Goal: Transaction & Acquisition: Purchase product/service

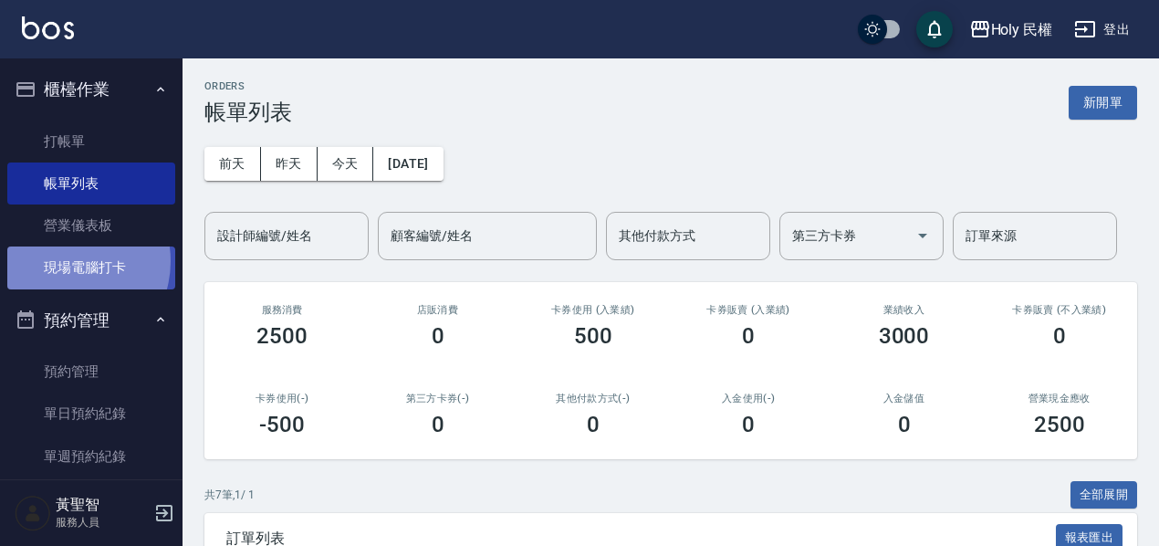
click at [63, 261] on link "現場電腦打卡" at bounding box center [91, 267] width 168 height 42
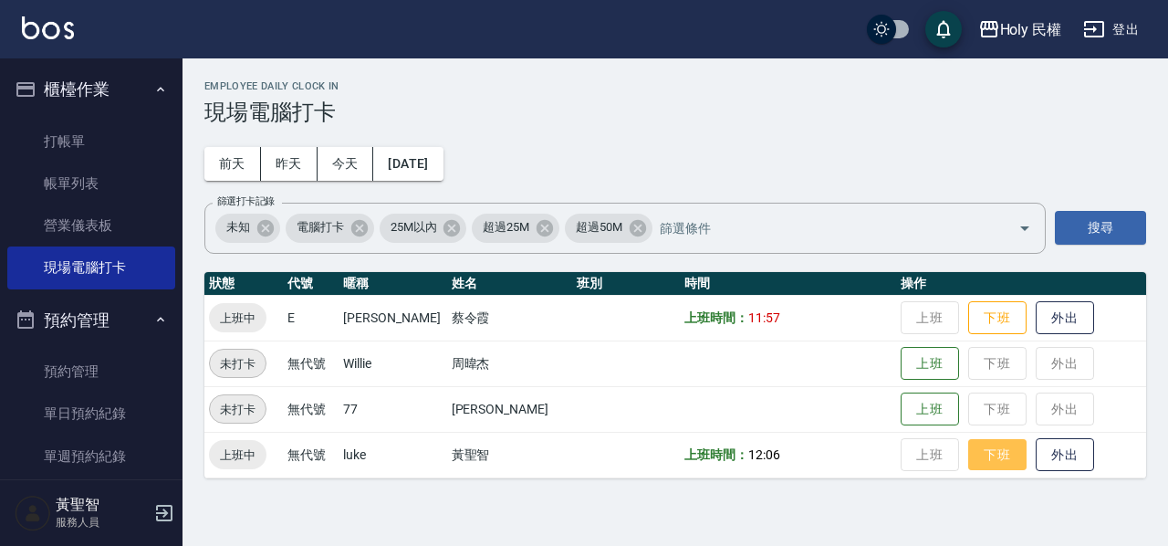
click at [988, 460] on button "下班" at bounding box center [997, 455] width 58 height 32
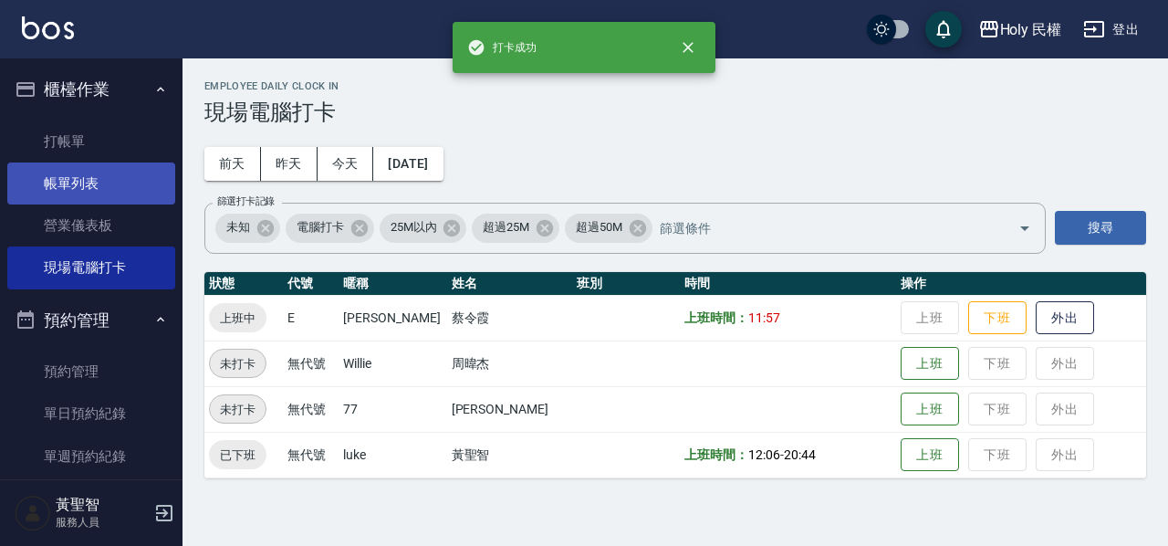
click at [94, 179] on link "帳單列表" at bounding box center [91, 183] width 168 height 42
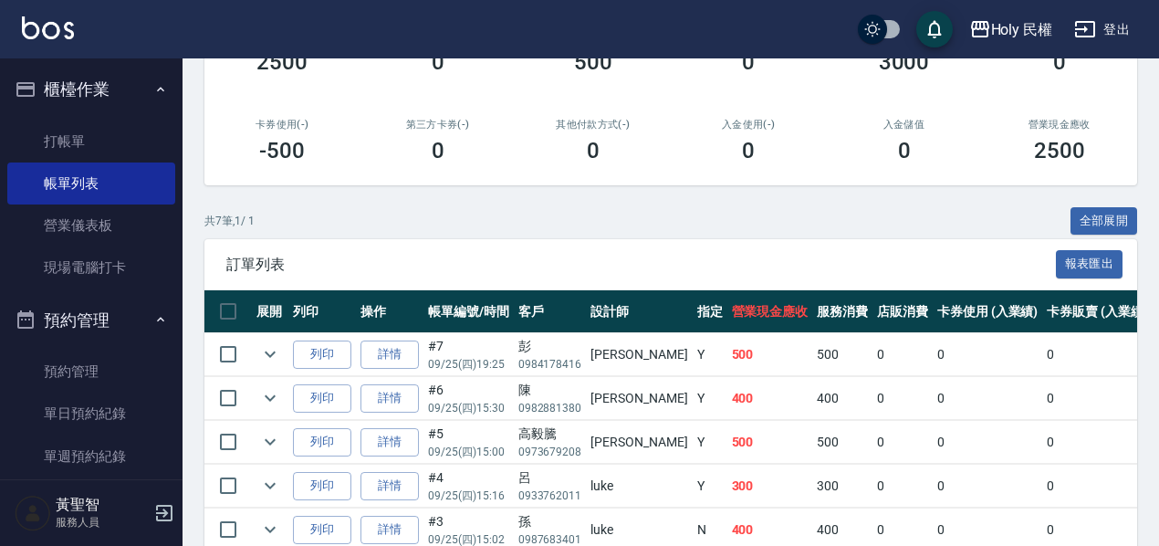
scroll to position [448, 0]
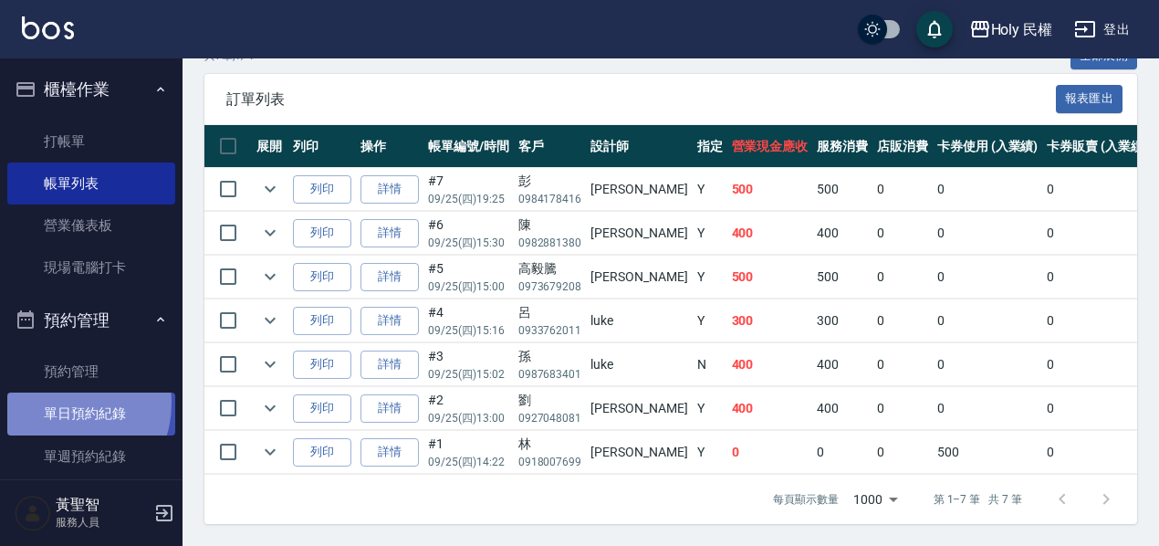
click at [61, 402] on link "單日預約紀錄" at bounding box center [91, 413] width 168 height 42
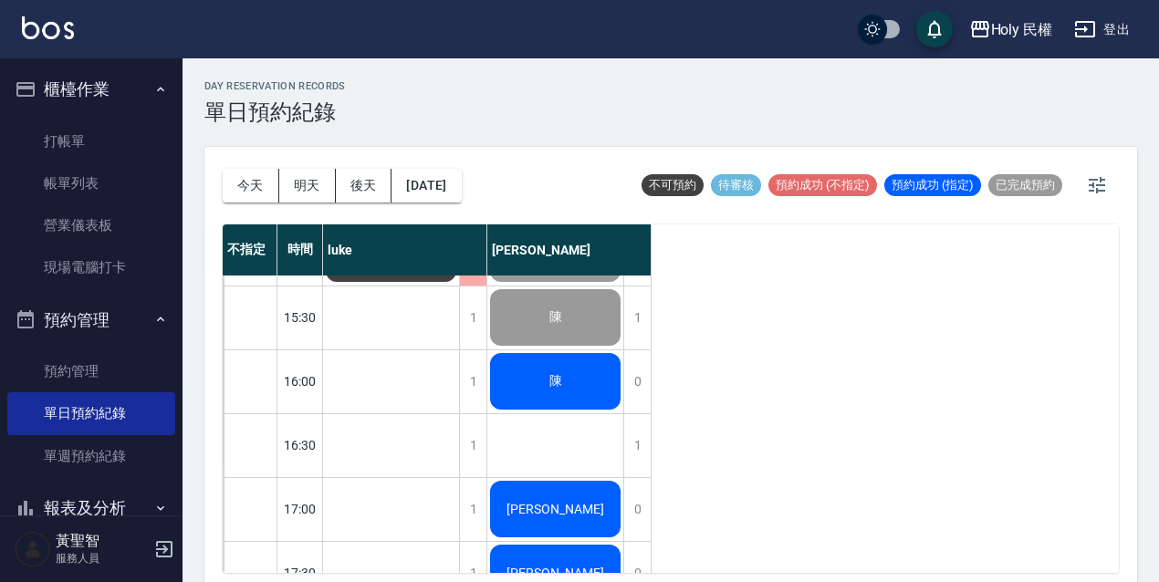
scroll to position [464, 0]
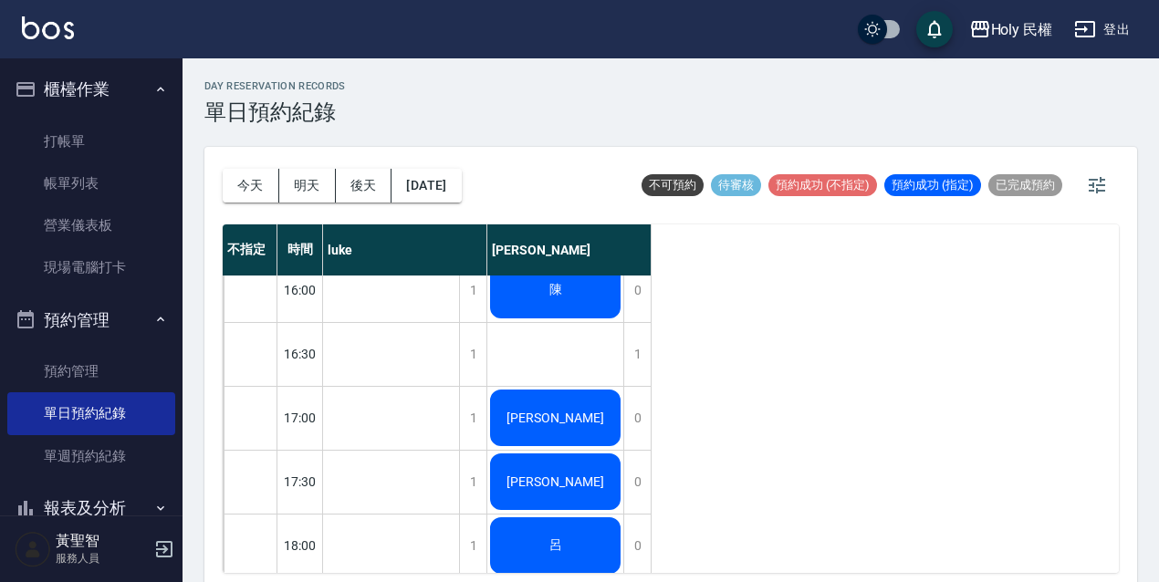
click at [564, 416] on span "[PERSON_NAME]" at bounding box center [555, 418] width 105 height 15
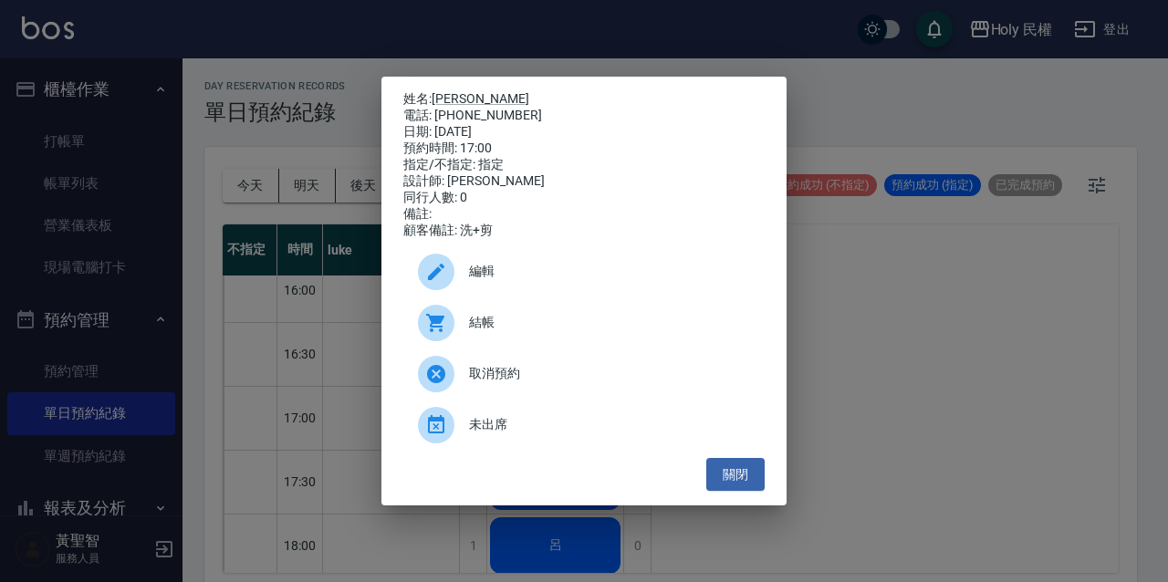
click at [526, 332] on span "結帳" at bounding box center [609, 322] width 281 height 19
click at [715, 474] on button "關閉" at bounding box center [735, 475] width 58 height 34
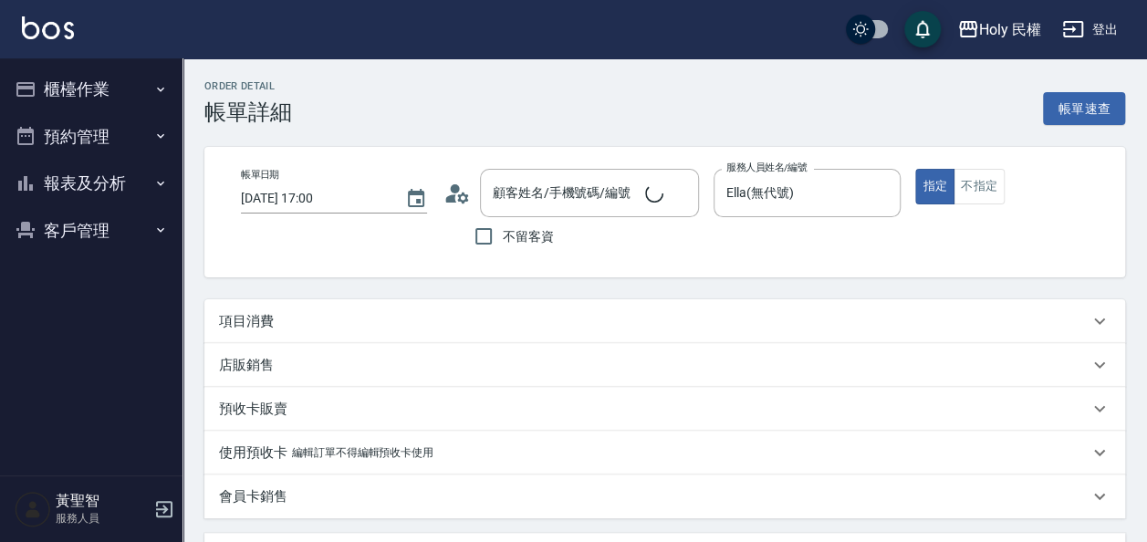
type input "洪/0980121800/"
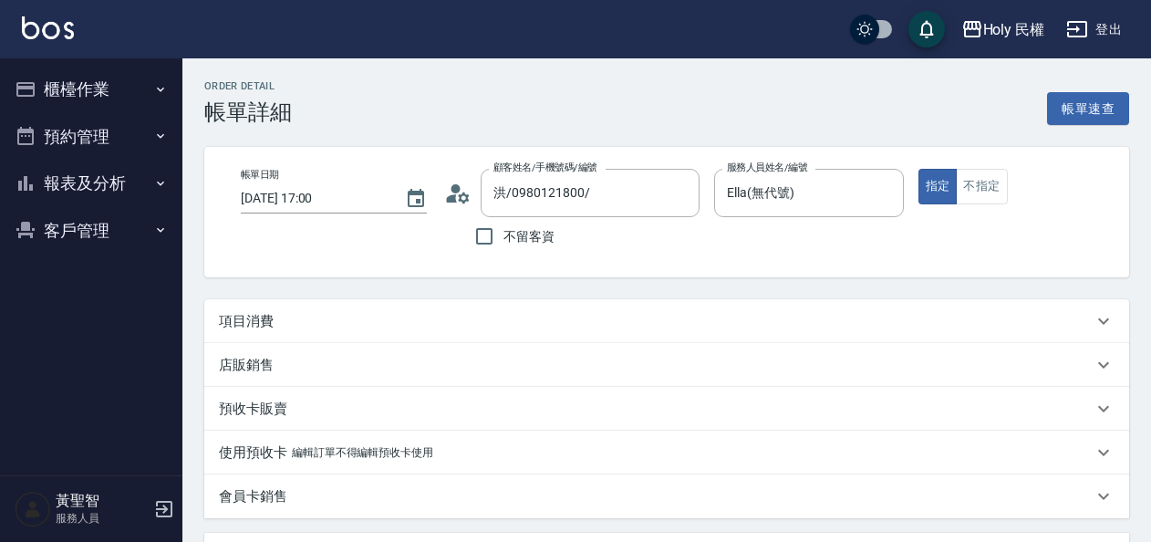
click at [427, 326] on div "項目消費" at bounding box center [656, 321] width 874 height 19
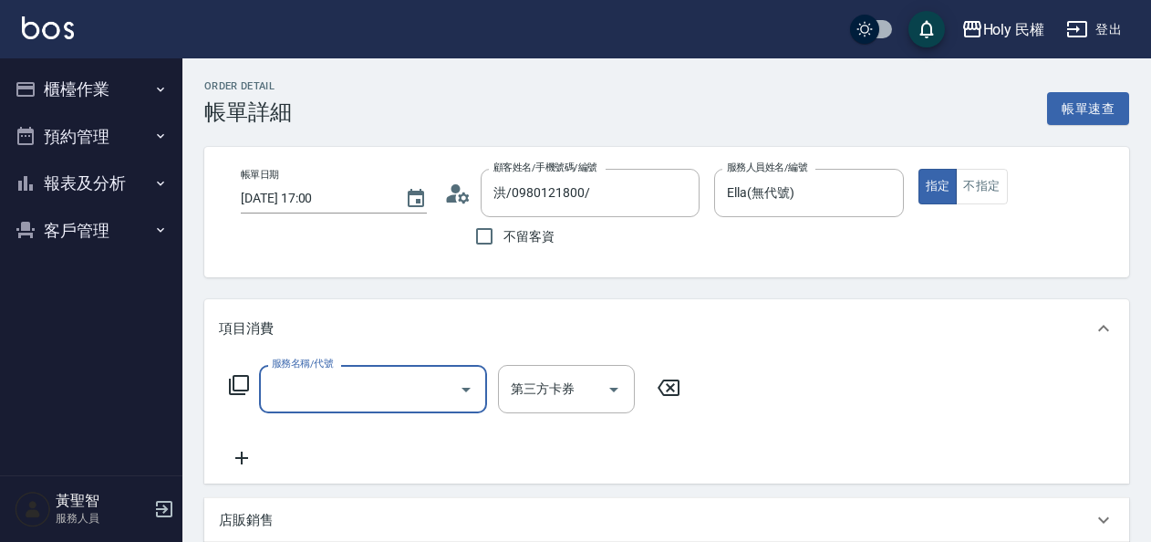
click at [431, 394] on input "服務名稱/代號" at bounding box center [359, 389] width 184 height 32
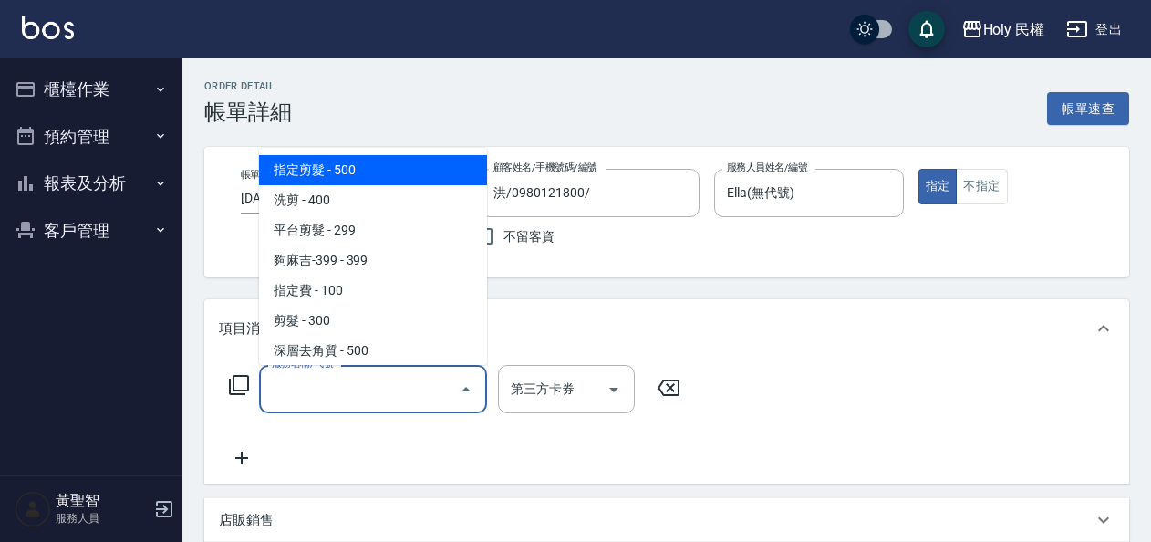
click at [349, 175] on span "指定剪髮 - 500" at bounding box center [373, 170] width 228 height 30
type input "指定剪髮(1)"
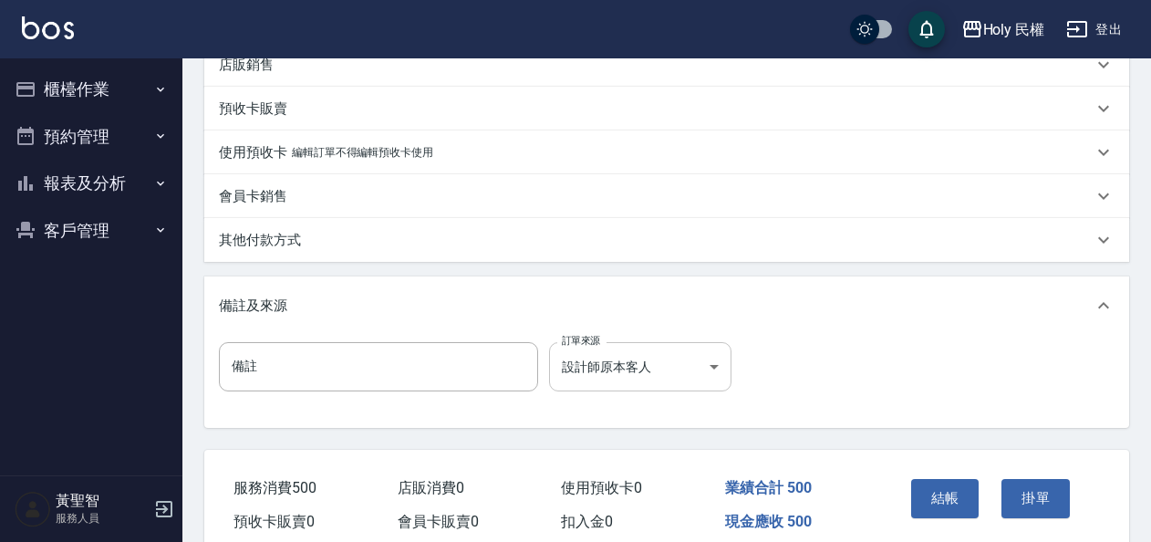
scroll to position [537, 0]
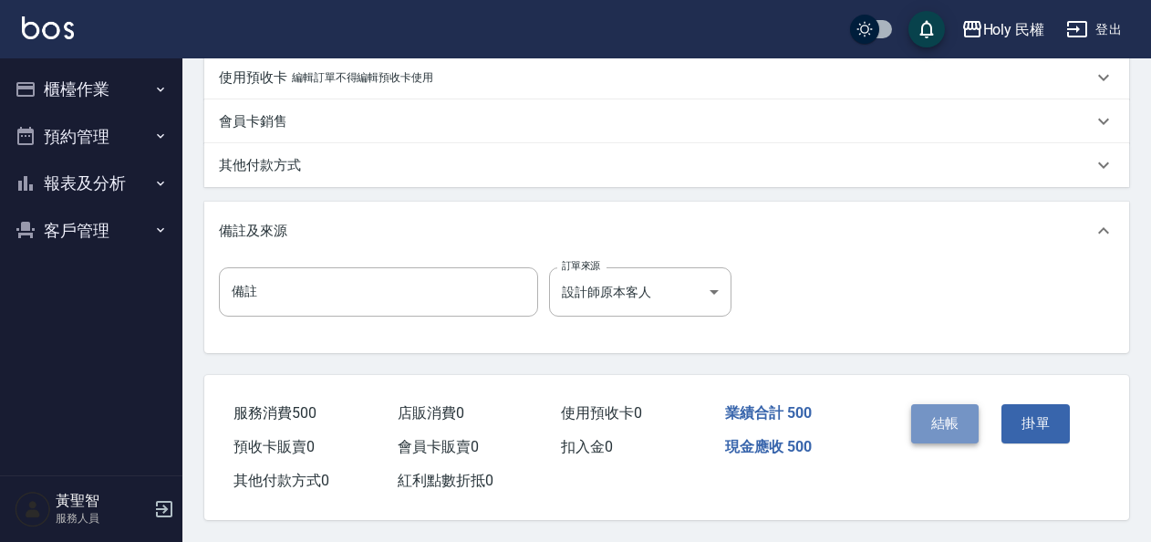
click at [973, 423] on button "結帳" at bounding box center [945, 423] width 68 height 38
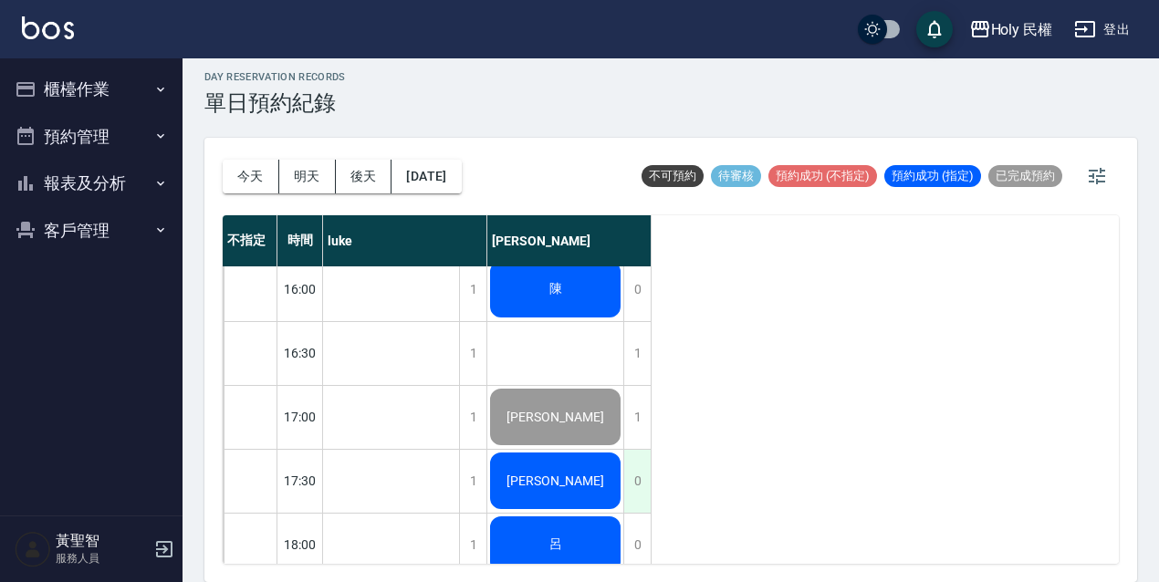
scroll to position [547, 0]
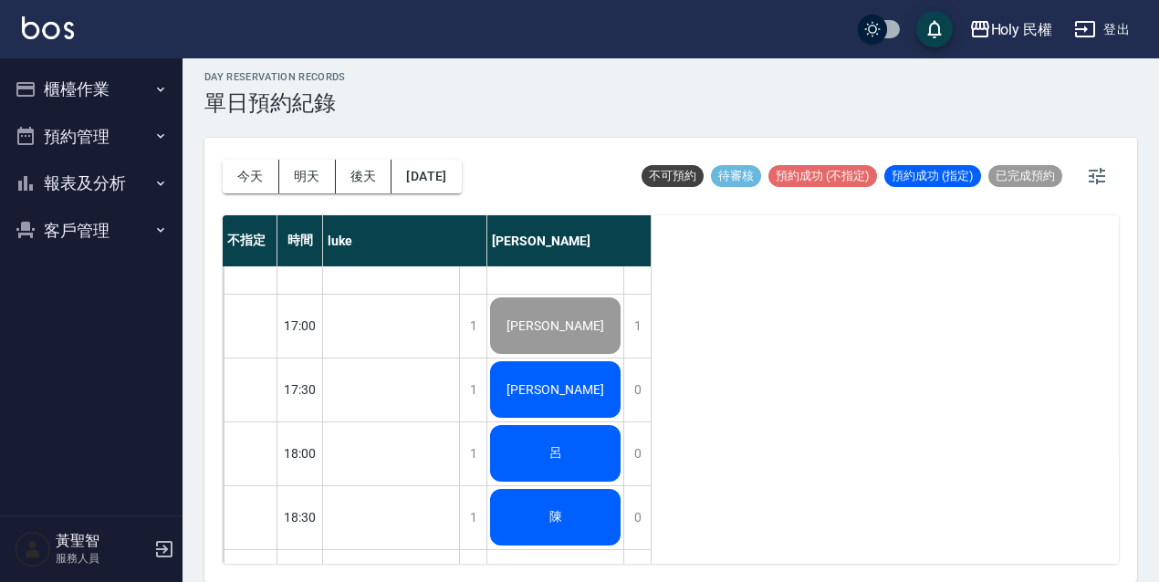
click at [591, 392] on div "[PERSON_NAME]" at bounding box center [555, 390] width 136 height 62
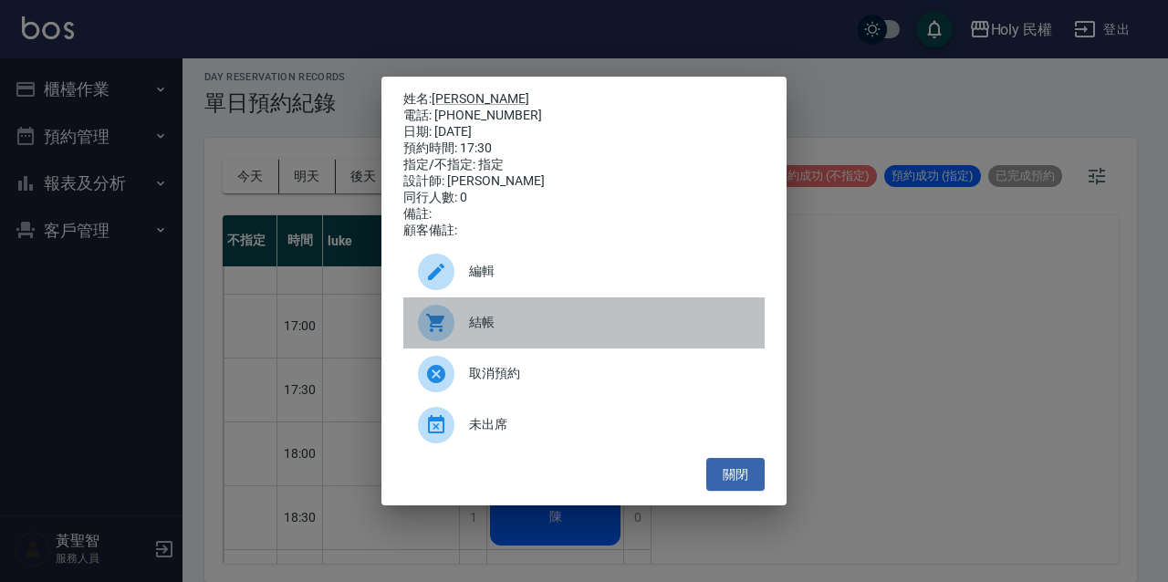
click at [574, 340] on div "結帳" at bounding box center [583, 322] width 361 height 51
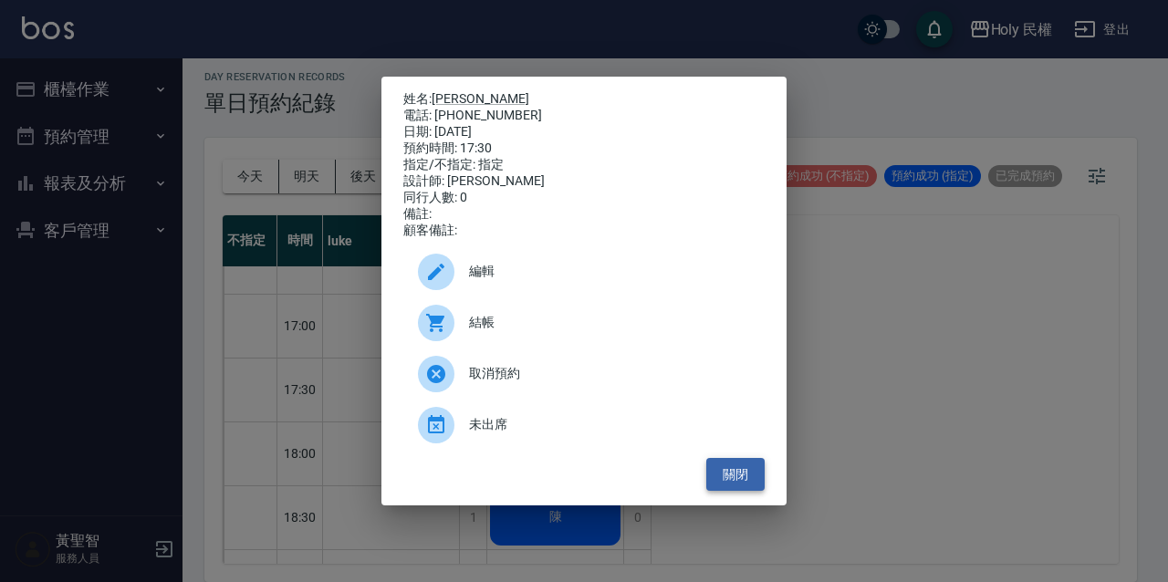
click at [739, 484] on button "關閉" at bounding box center [735, 475] width 58 height 34
